Goal: Use online tool/utility: Utilize a website feature to perform a specific function

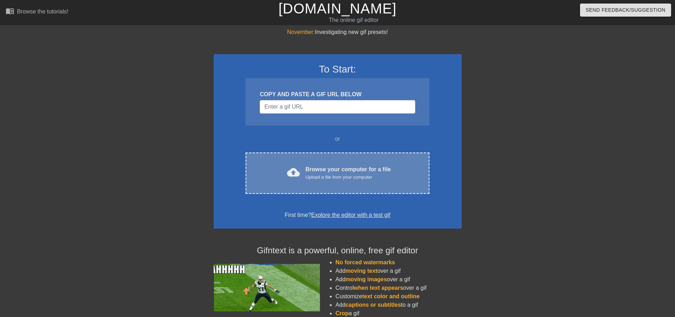
click at [324, 171] on div "Browse your computer for a file Upload a file from your computer" at bounding box center [347, 173] width 85 height 16
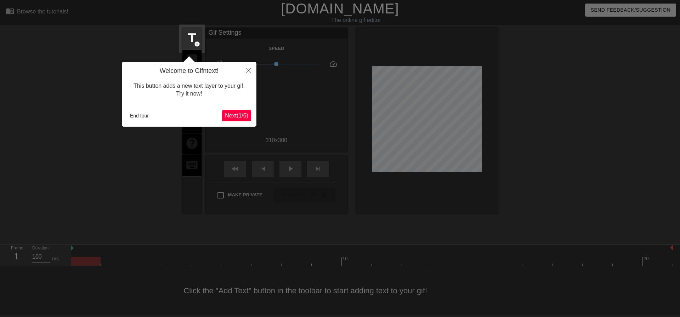
click at [241, 115] on span "Next ( 1 / 6 )" at bounding box center [236, 116] width 23 height 6
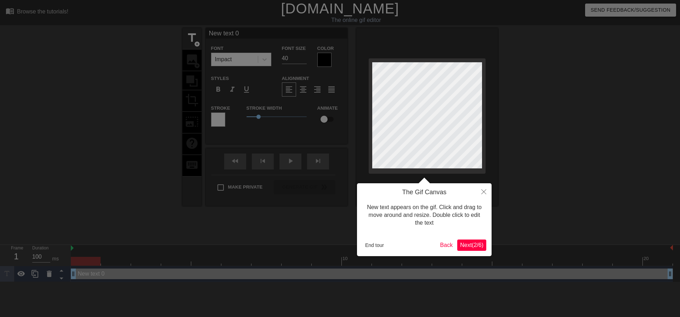
click at [469, 244] on span "Next ( 2 / 6 )" at bounding box center [471, 245] width 23 height 6
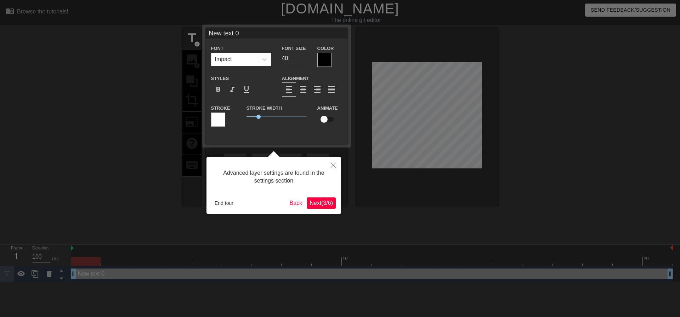
click at [314, 205] on span "Next ( 3 / 6 )" at bounding box center [321, 203] width 23 height 6
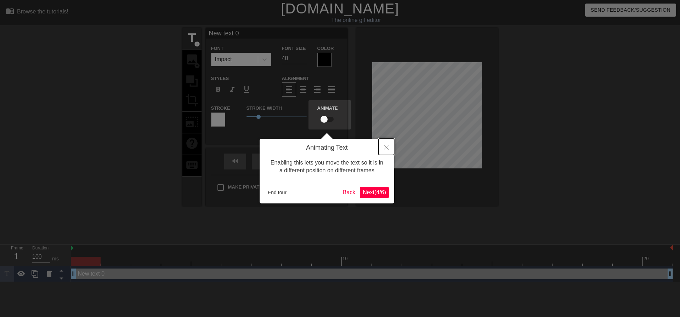
click at [385, 151] on button "Close" at bounding box center [387, 147] width 16 height 16
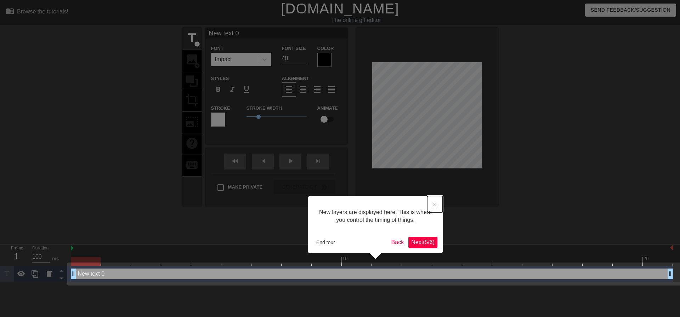
click at [433, 206] on icon "Close" at bounding box center [435, 204] width 5 height 5
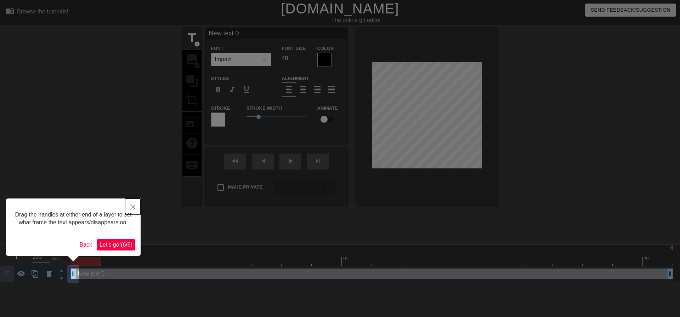
click at [130, 209] on icon "Close" at bounding box center [132, 207] width 5 height 5
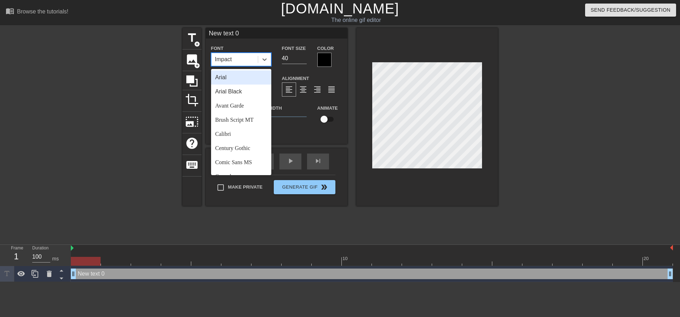
click at [238, 61] on div "Impact" at bounding box center [234, 59] width 46 height 13
click at [227, 78] on div "Arial" at bounding box center [241, 77] width 60 height 14
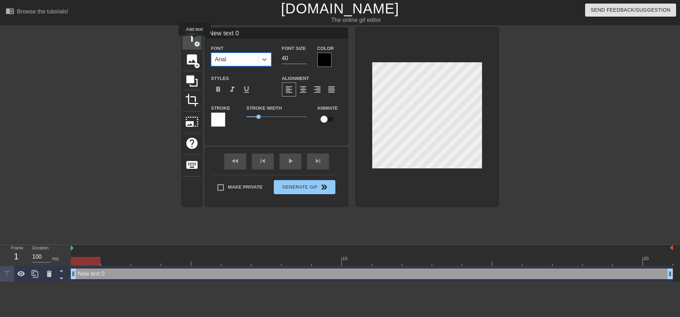
click at [194, 41] on span "add_circle" at bounding box center [197, 44] width 6 height 6
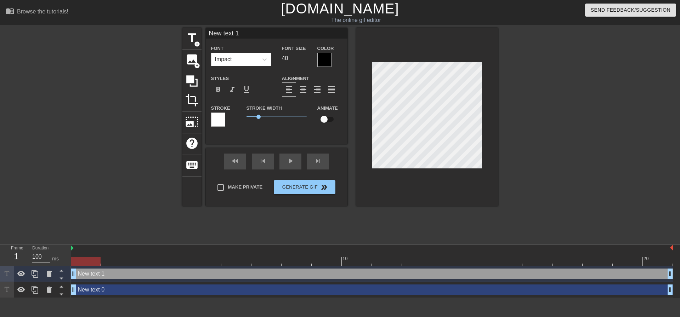
type input "New text 0"
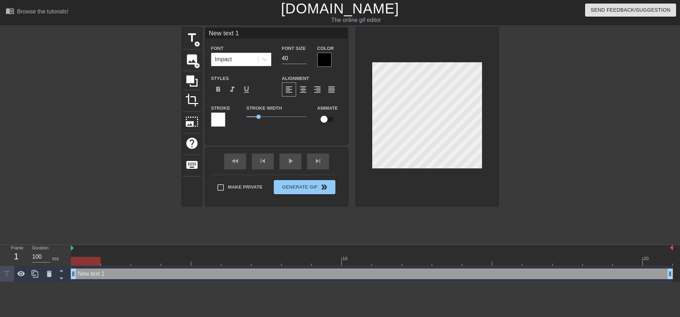
scroll to position [1, 1]
type input "New 1"
type textarea "New 1"
type input "New 1"
type textarea "New 1"
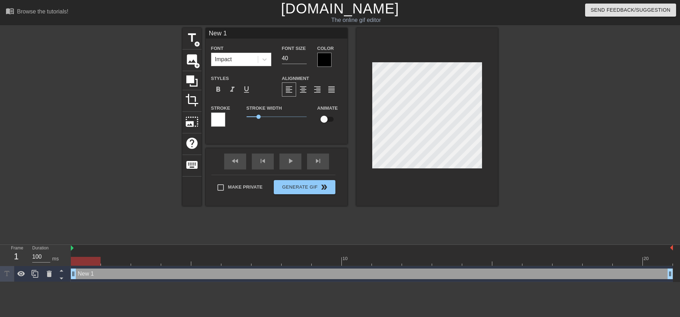
type input "Ne 1"
type textarea "Ne 1"
type input "N 1"
type textarea "N 1"
type input "1"
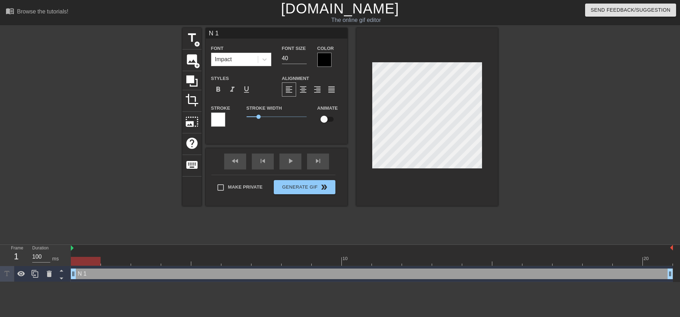
type textarea "1"
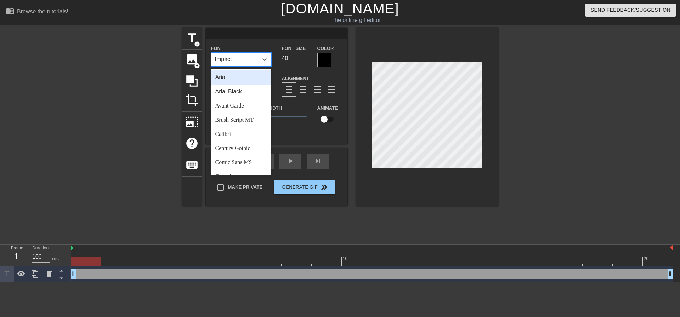
click at [235, 61] on div "Impact" at bounding box center [234, 59] width 46 height 13
click at [232, 74] on div "Century Gothic" at bounding box center [241, 77] width 60 height 14
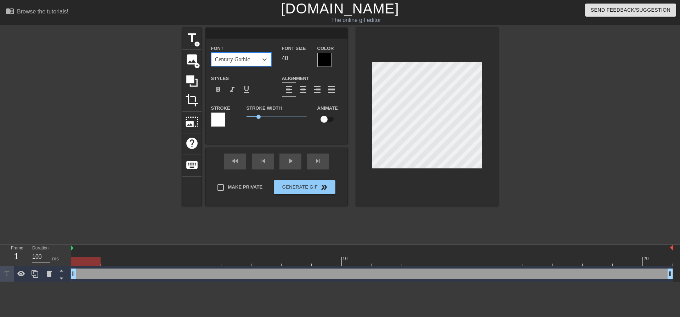
type input "dw"
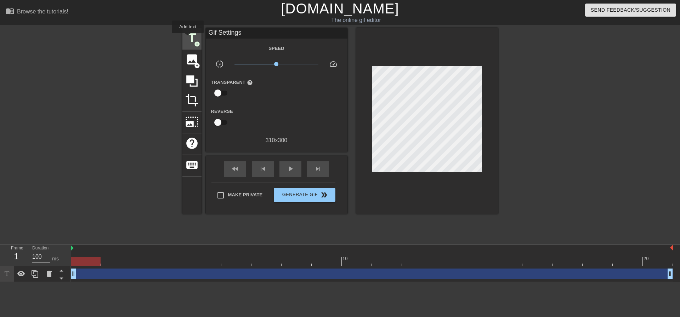
click at [188, 38] on span "title" at bounding box center [191, 37] width 13 height 13
click at [191, 38] on span "title" at bounding box center [191, 37] width 13 height 13
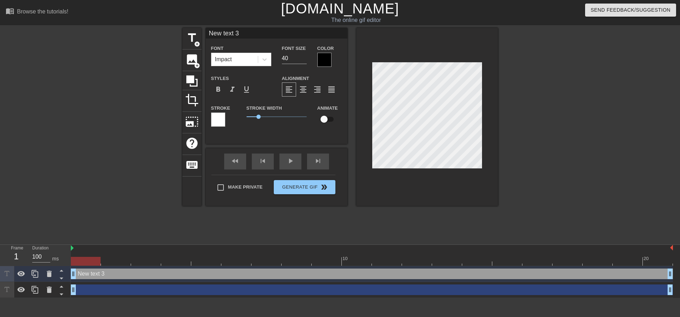
scroll to position [1, 2]
type input "New text3"
type textarea "New text3"
type input "New tex3"
type textarea "New tex3"
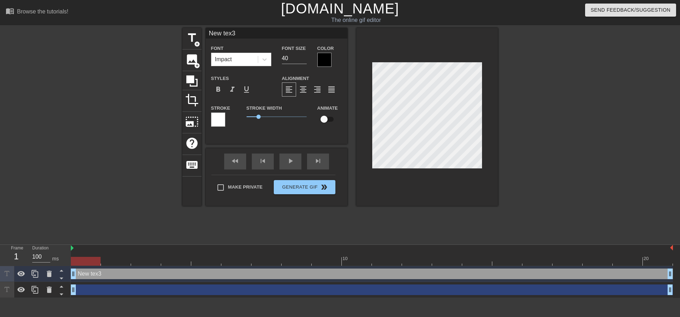
type input "New te3"
type textarea "New te3"
type input "New [MEDICAL_DATA]"
type textarea "New [MEDICAL_DATA]"
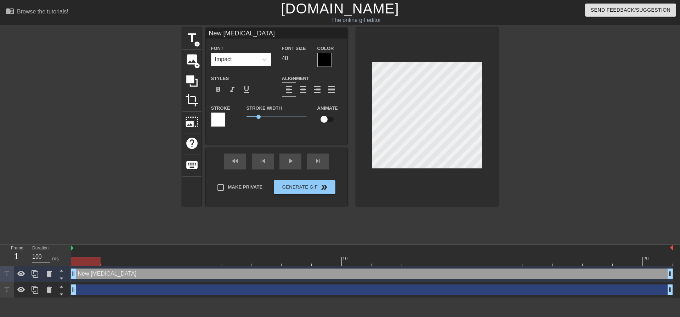
type input "New 3"
type textarea "New 3"
type input "New3"
type textarea "New3"
click at [263, 60] on icon at bounding box center [264, 59] width 7 height 7
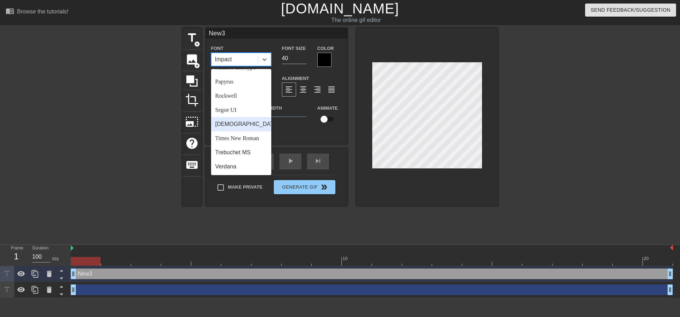
scroll to position [254, 0]
click at [236, 99] on div "Rockwell" at bounding box center [241, 96] width 60 height 14
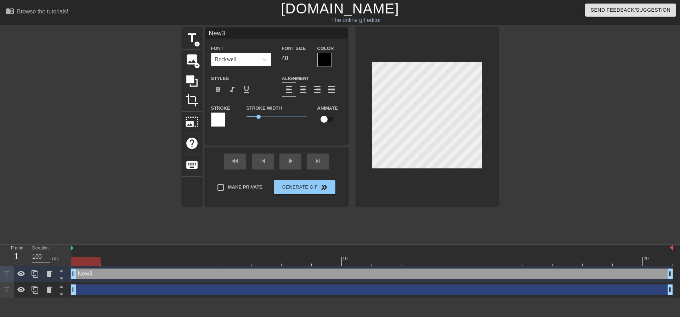
type input "New"
type textarea "New"
type input "Ne"
type textarea "Ne"
type input "N"
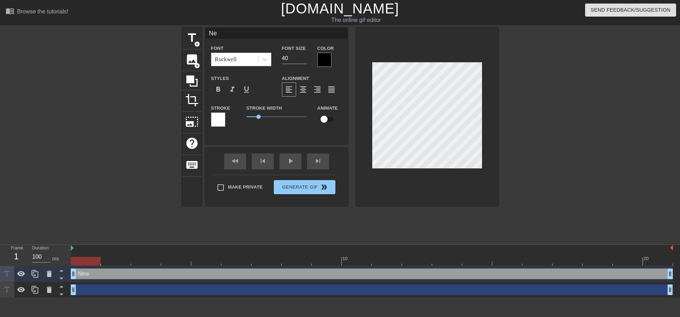
type textarea "N"
type input "m"
type textarea "m"
type input "me"
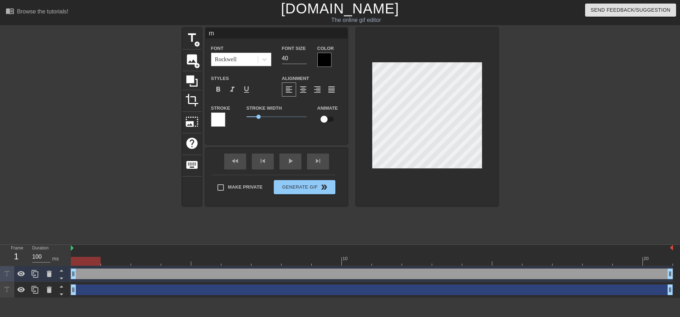
type textarea "me"
type input "me"
type textarea "me"
type input "me t"
type textarea "me t"
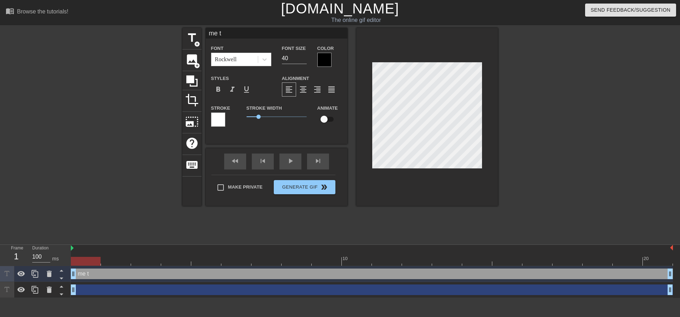
type input "me tr"
type textarea "me tr"
type input "me try"
type textarea "me try"
type input "me tryi"
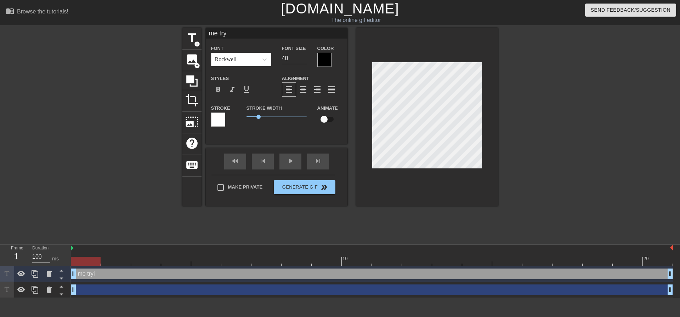
type textarea "me tryi"
type input "me tryin"
type textarea "me trying"
type input "me trying"
type textarea "me trying"
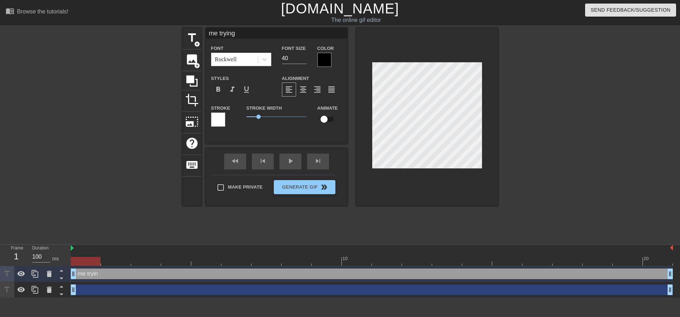
type input "me trying t"
type textarea "me trying t"
type input "me trying to"
type textarea "me trying to"
type input "me trying to"
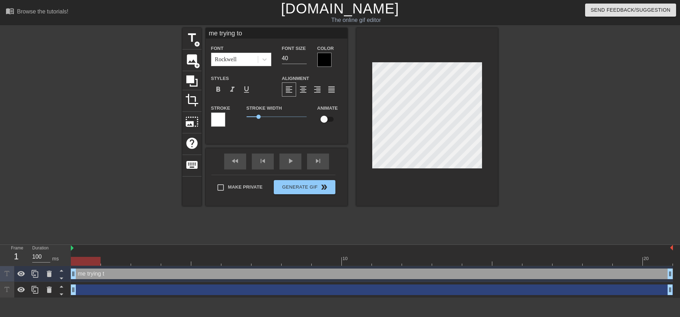
type textarea "me trying to"
type input "me trying to m"
type textarea "me trying to m"
type input "me trying to ma"
type textarea "me trying to ma"
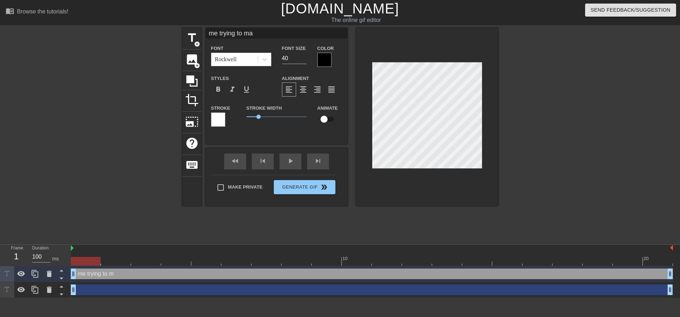
type input "me trying to mak"
type textarea "me trying to mak"
type input "me trying to make"
type textarea "me trying to make"
type input "me trying to make"
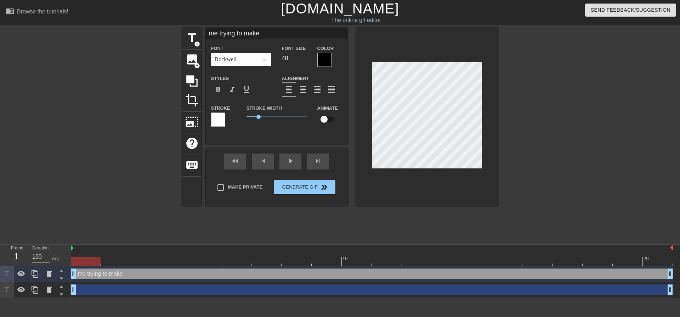
type textarea "me trying to make"
type input "me trying to make y"
type textarea "me trying to make y"
type input "me trying to make yo"
type textarea "me trying to make yo"
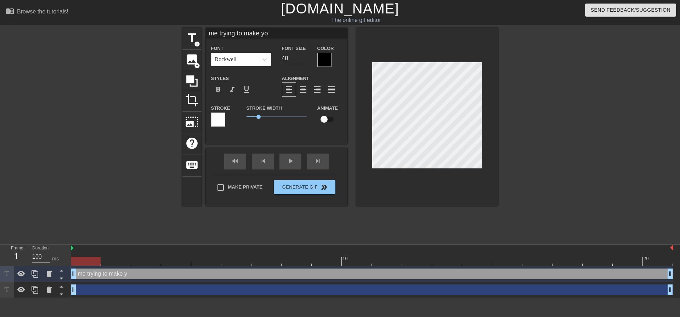
type input "me trying to make you"
type textarea "me trying to make you"
type input "me trying to make you"
type textarea "me trying to make you"
type input "me trying to make you h"
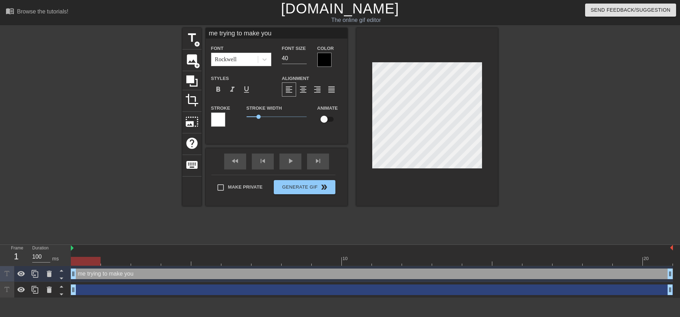
type textarea "me trying to make you h"
type input "me trying to make you ha"
type textarea "me trying to make you ha"
type input "me trying to make you [PERSON_NAME]"
type textarea "me trying to make you [PERSON_NAME]"
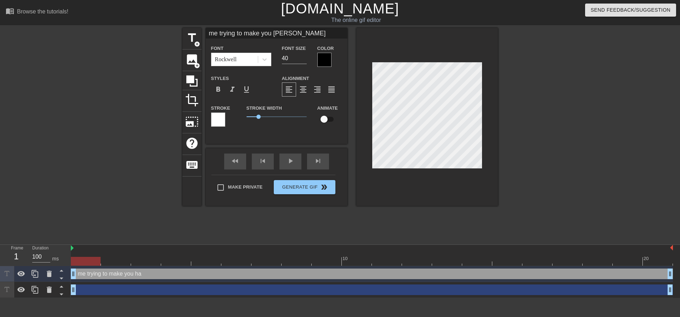
type input "me trying to make you haop"
type textarea "me trying to make you haop"
type input "me trying to make you haopp"
type textarea "me trying to make you haopp"
type input "me trying to make you haop"
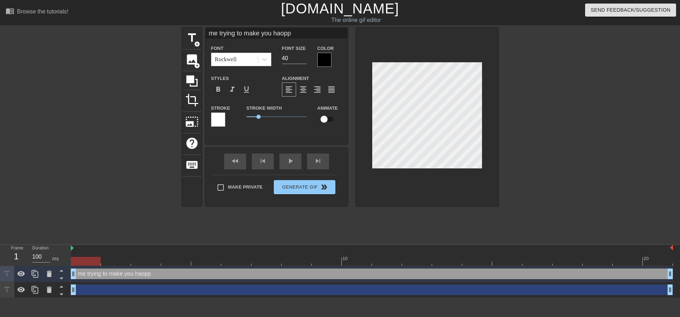
type textarea "me trying to make you haop"
type input "me trying to make you [PERSON_NAME]"
type textarea "me trying to make you [PERSON_NAME]"
type input "me trying to make you ha"
type textarea "me trying to make you ha"
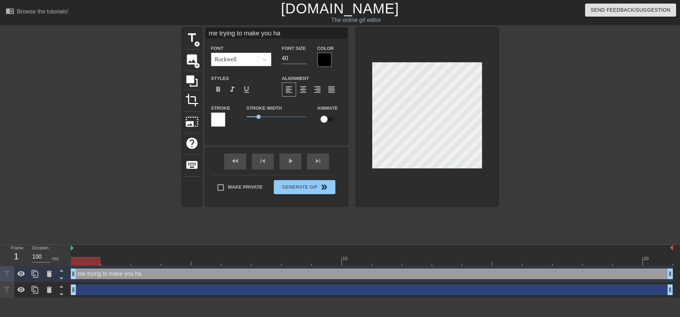
type input "me trying to make you h"
type textarea "me trying to make you h"
type input "me trying to make you"
type textarea "me trying to make you"
type input "me trying to make you"
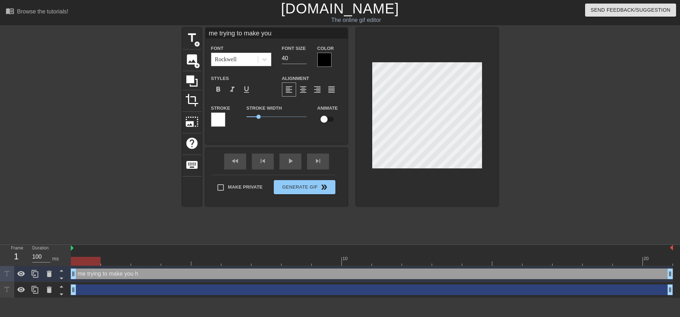
type textarea "me trying to make you"
type input "me trying to make yo"
type textarea "me trying to make yo"
type input "me trying to make y"
type textarea "me trying to make y"
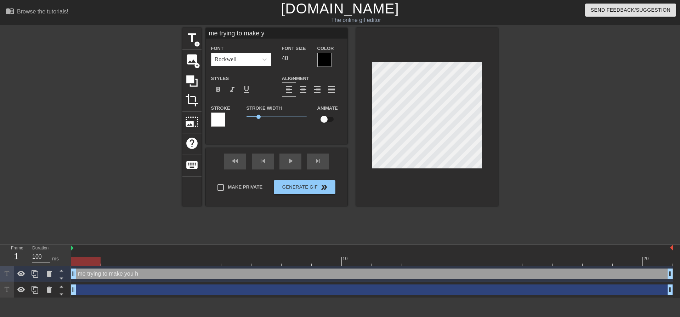
type input "me trying to make"
type textarea "me trying to make"
type input "me trying to make"
type textarea "me trying to make"
type input "me trying to mak"
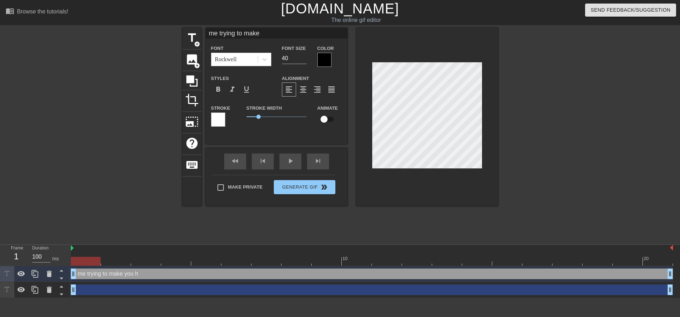
type textarea "me trying to mak"
type input "me trying to ma"
type textarea "me trying to ma"
type input "me trying to m"
type textarea "me trying to m"
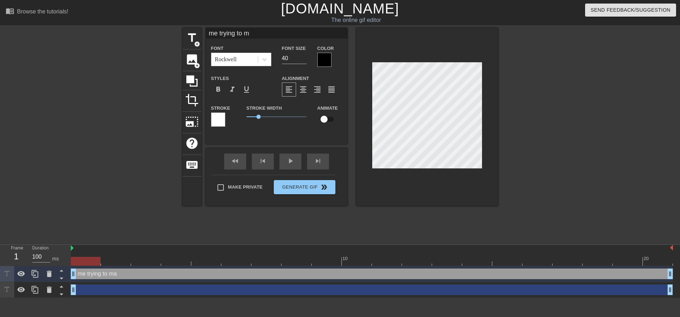
type input "me trying to"
type textarea "me trying to"
type input "me trying to"
type textarea "me trying to"
type input "me trying t"
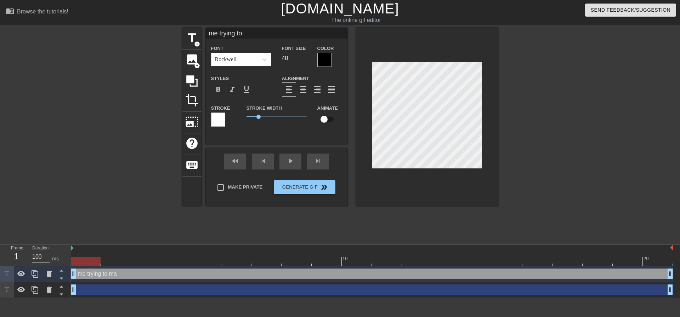
type textarea "me trying t"
type input "me trying"
type textarea "me trying"
type input "me trying"
type textarea "me trying"
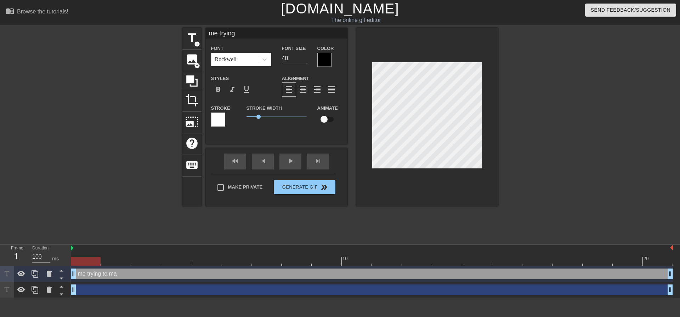
type input "me tryin"
type textarea "me tryin"
type input "me tryi"
type textarea "me tryi"
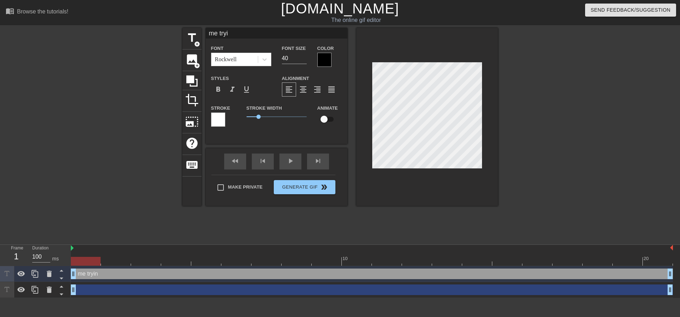
type input "me try"
type textarea "me try"
type input "me tr"
type textarea "me tr"
type input "me t"
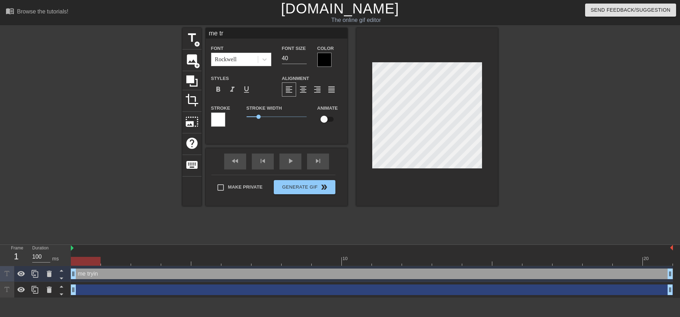
type textarea "me t"
type input "me"
type textarea "me"
click at [289, 60] on input "40" at bounding box center [294, 58] width 25 height 11
type input "4"
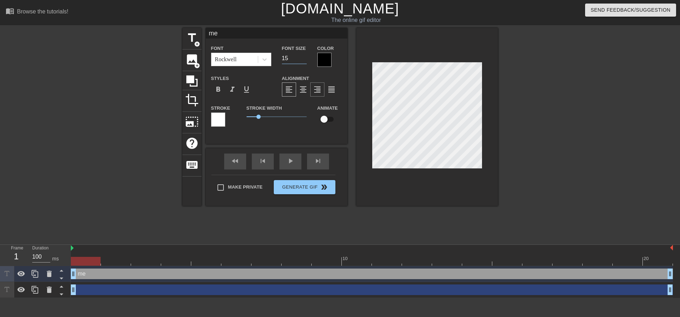
scroll to position [1, 1]
click at [296, 60] on input "15" at bounding box center [294, 58] width 25 height 11
type input "1"
type input "25"
type input "me t"
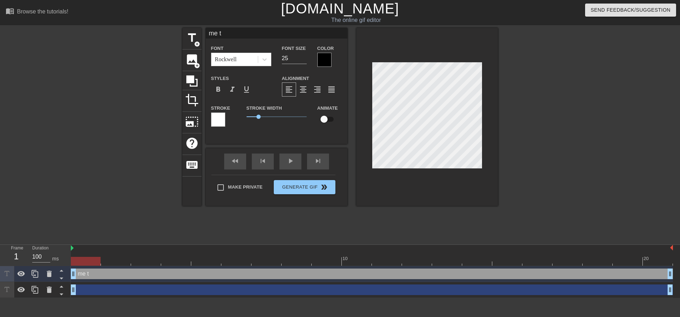
type textarea "me tr"
type input "me try"
type textarea "me try"
type input "me tryi"
type textarea "me tryi"
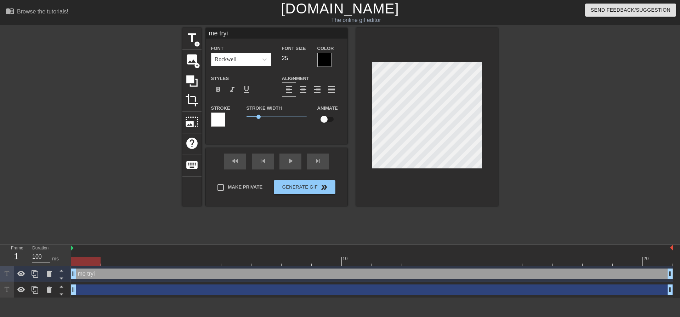
type input "me tryin"
type textarea "me tryin"
type input "me trying"
type textarea "me trying"
type input "me trying"
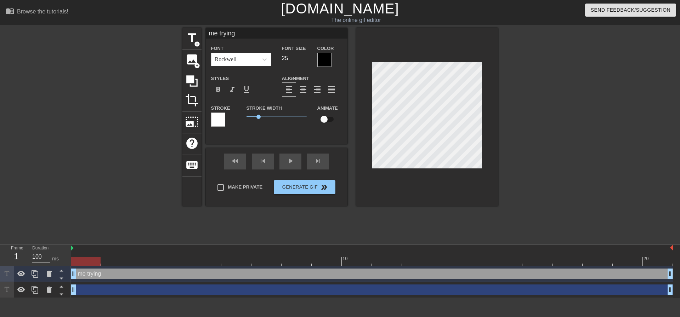
type textarea "me trying"
type input "me trying t"
type textarea "me trying t"
type input "me trying to"
type textarea "me trying to"
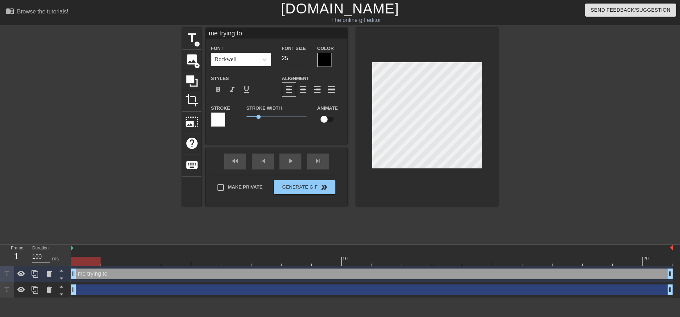
type input "me trying to"
type textarea "me trying to"
type input "me trying to m"
type textarea "me trying to m"
type input "me trying to ma"
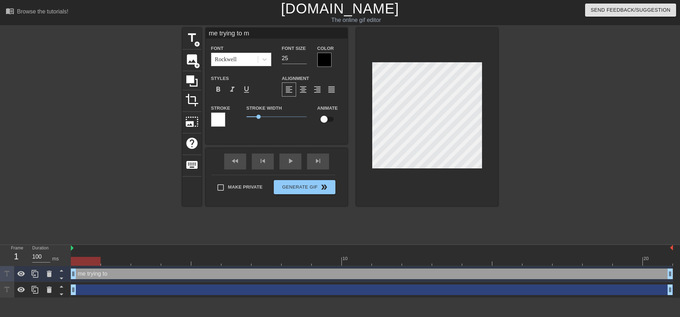
type textarea "me trying to ma"
type input "me trying to mak"
type textarea "me trying to make"
type input "me trying to make"
type textarea "me trying to make"
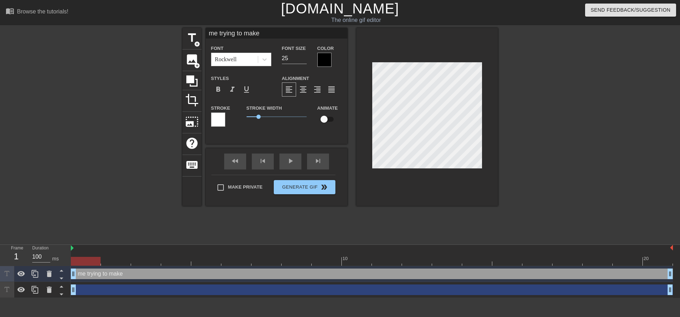
type input "me trying to make y"
type textarea "me trying to make y"
type input "me trying to make yo"
type textarea "me trying to make yo"
type input "me trying to make you"
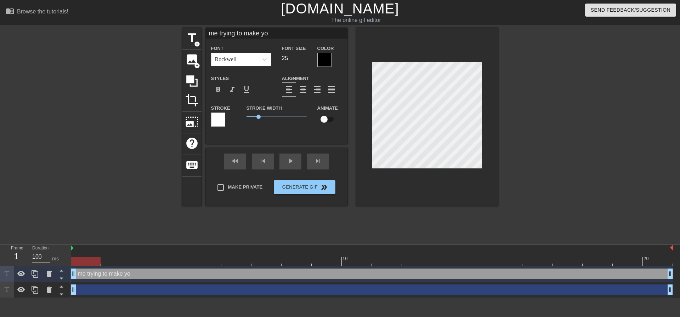
type textarea "me trying to make you"
type input "me trying to make you"
type textarea "me trying to make you"
type input "me trying to make you h"
type textarea "me trying to make you ha"
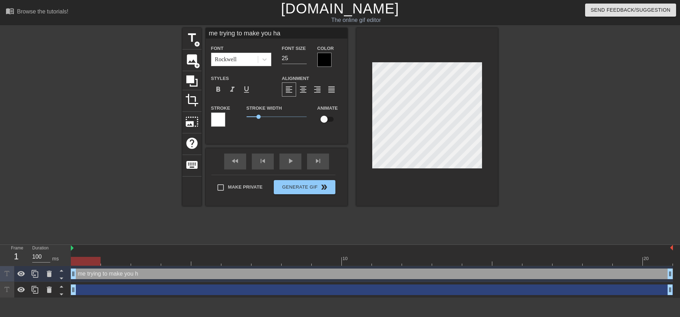
type input "me trying to make you hap"
type textarea "me trying to make you hap"
type input "me trying to make you happ"
type textarea "me trying to make you happ"
type input "me trying to make you happy"
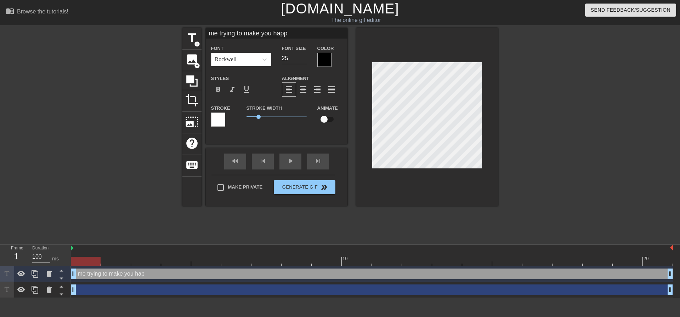
type textarea "me trying to make you happy"
type input "me trying to make you happy"
type textarea "me trying to make you happy"
type input "me trying to make you happy a"
type textarea "me trying to make you happy a"
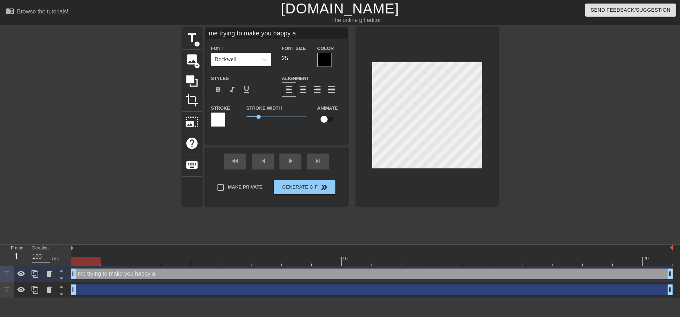
type input "me trying to make you happy af"
type textarea "me trying to make you happy af"
type input "me trying to make you happy afe"
type textarea "me trying to make you happy afe"
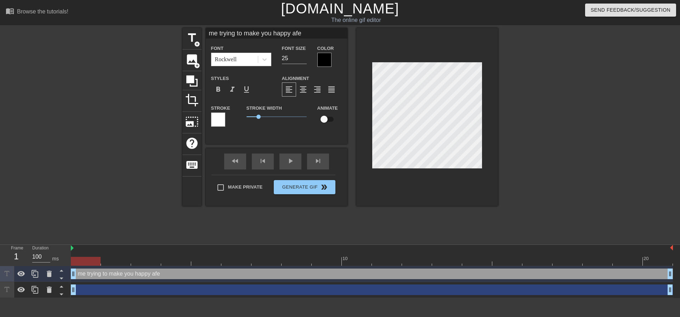
type input "me trying to make you happy afet"
type textarea "me trying to make you happy afet"
type input "me trying to appy afet"
type textarea "me trying to appy afet"
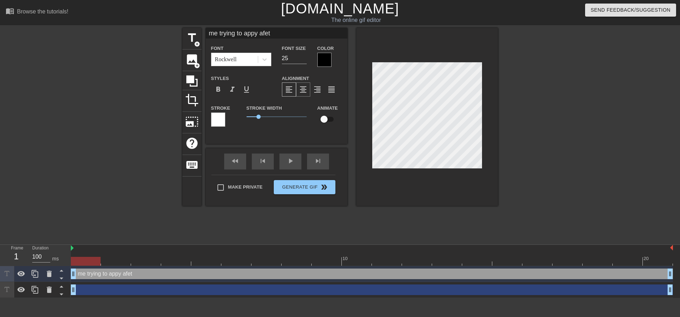
type input "me trying toappy afet"
type textarea "me trying toappy afet"
type input "me trying [PERSON_NAME]"
type textarea "me trying [PERSON_NAME]"
type input "me trying appy afet"
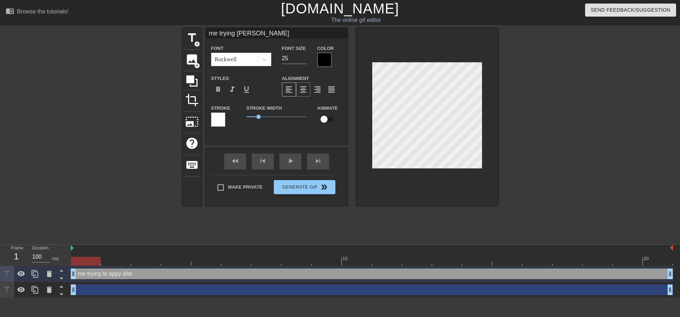
type textarea "me trying appy afet"
type input "me tryingappy afet"
